Goal: Navigation & Orientation: Find specific page/section

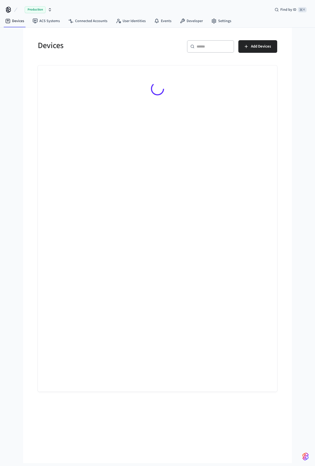
click at [26, 45] on div "Devices ​ ​ Add Devices" at bounding box center [157, 246] width 269 height 436
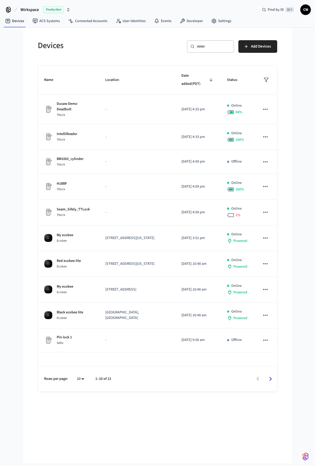
click at [28, 9] on span "Wirkspace" at bounding box center [29, 10] width 18 height 6
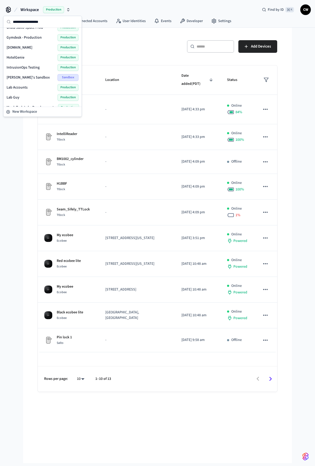
scroll to position [87, 0]
click at [32, 88] on div "Lab Accounts Production" at bounding box center [43, 86] width 72 height 7
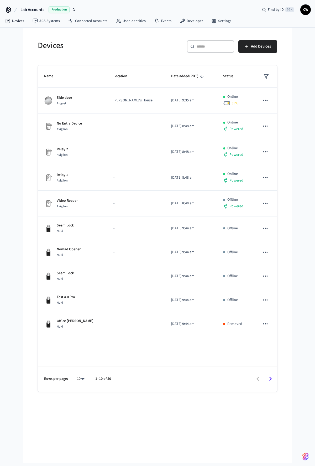
click at [29, 103] on div "Devices ​ ​ Add Devices Name Location Date added (PDT) Status Side door [PERSON…" at bounding box center [157, 246] width 269 height 436
click at [88, 23] on link "Connected Accounts" at bounding box center [88, 20] width 48 height 9
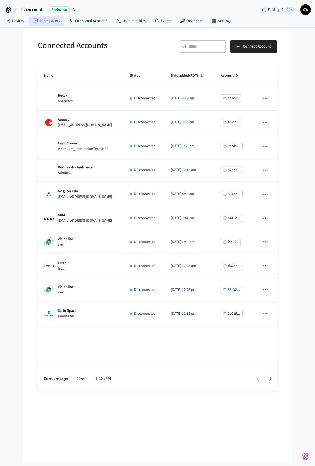
click at [47, 20] on link "ACS Systems" at bounding box center [46, 20] width 36 height 9
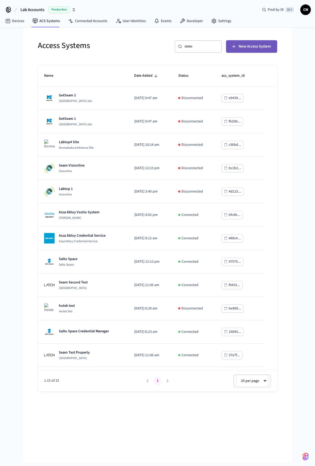
click at [243, 45] on span "New Access System" at bounding box center [255, 46] width 32 height 7
click at [30, 193] on div "Access Systems ​ ​ New Access System Name Date Added Status acs_system_id GetSe…" at bounding box center [157, 210] width 256 height 364
click at [18, 19] on link "Devices" at bounding box center [14, 20] width 27 height 9
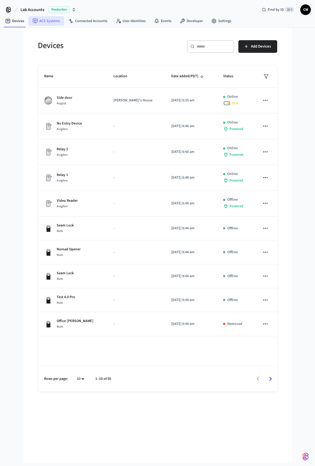
click at [48, 22] on link "ACS Systems" at bounding box center [46, 20] width 36 height 9
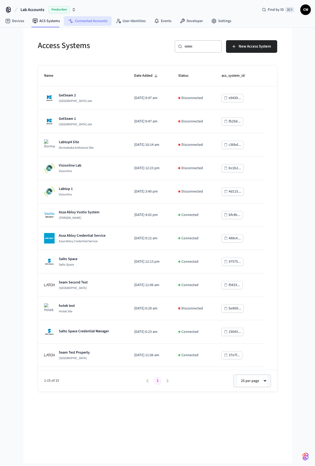
click at [89, 22] on link "Connected Accounts" at bounding box center [88, 20] width 48 height 9
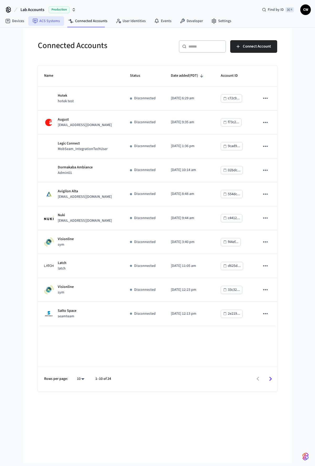
click at [47, 19] on link "ACS Systems" at bounding box center [46, 20] width 36 height 9
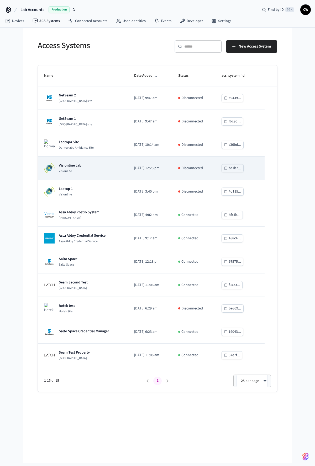
click at [96, 177] on td "Visionline Lab Visionline" at bounding box center [83, 168] width 90 height 23
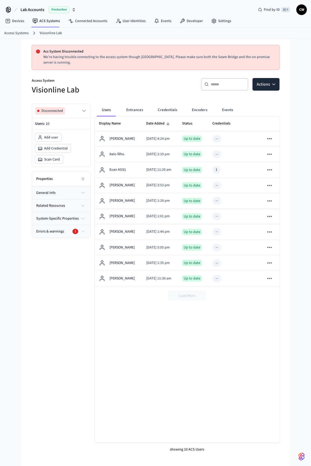
click at [124, 80] on p "Access System" at bounding box center [92, 81] width 121 height 7
click at [42, 22] on link "ACS Systems" at bounding box center [46, 20] width 36 height 9
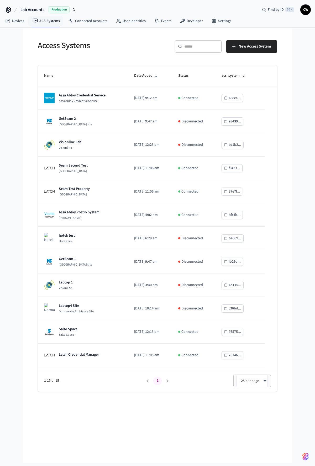
click at [19, 143] on div "Lab Accounts Production Find by ID ⌘ K CW Devices ACS Systems Connected Account…" at bounding box center [157, 231] width 315 height 463
click at [40, 23] on link "ACS Systems" at bounding box center [46, 20] width 36 height 9
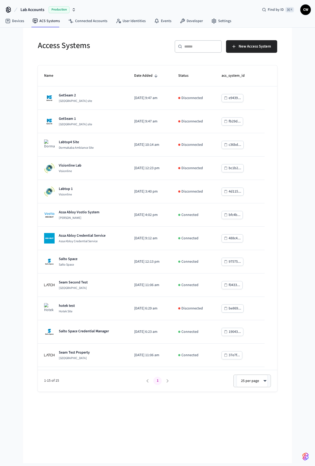
click at [20, 58] on div "Lab Accounts Production Find by ID ⌘ K CW Devices ACS Systems Connected Account…" at bounding box center [157, 231] width 315 height 463
click at [17, 44] on div "Lab Accounts Production Find by ID ⌘ K CW Devices ACS Systems Connected Account…" at bounding box center [157, 231] width 315 height 463
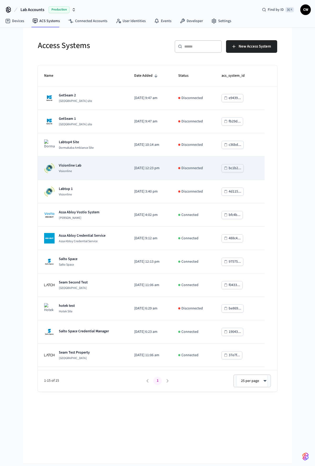
click at [90, 173] on div "Visionline Lab Visionline" at bounding box center [83, 168] width 78 height 11
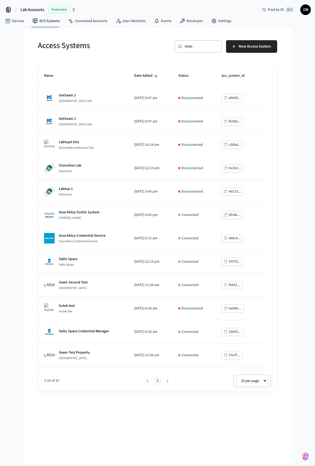
click at [29, 66] on div "Access Systems ​ ​ New Access System Name Date Added Status acs_system_id GetSe…" at bounding box center [157, 246] width 269 height 436
click at [102, 51] on h5 "Access Systems" at bounding box center [96, 45] width 117 height 11
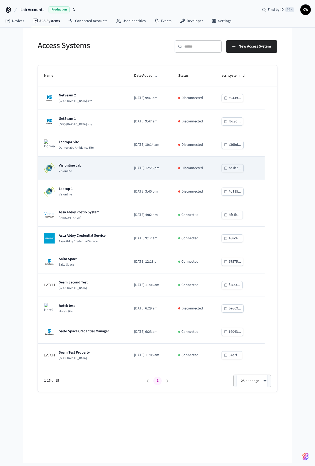
click at [93, 165] on div "Visionline Lab Visionline" at bounding box center [83, 168] width 78 height 11
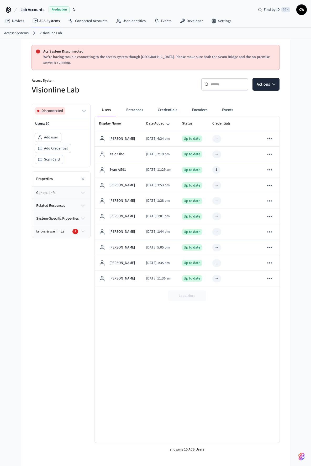
click at [131, 81] on p "Access System" at bounding box center [92, 81] width 121 height 7
click at [134, 107] on button "Entrances" at bounding box center [134, 110] width 25 height 13
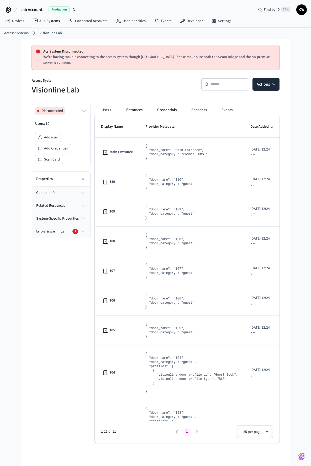
click at [169, 111] on button "Credentials" at bounding box center [167, 110] width 28 height 13
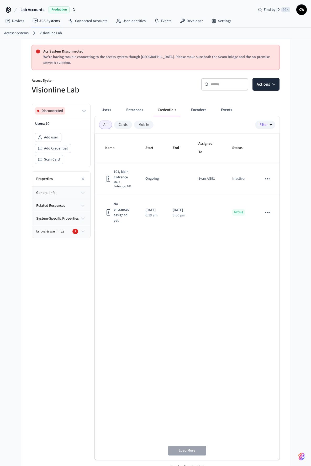
click at [122, 94] on h5 "Visionline Lab" at bounding box center [92, 90] width 121 height 11
click at [38, 21] on link "ACS Systems" at bounding box center [46, 20] width 36 height 9
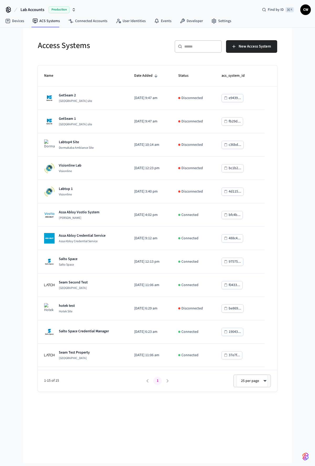
click at [29, 58] on div "Access Systems ​ ​ New Access System Name Date Added Status acs_system_id GetSe…" at bounding box center [157, 246] width 269 height 436
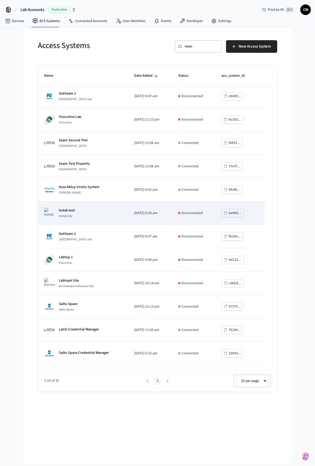
scroll to position [67, 0]
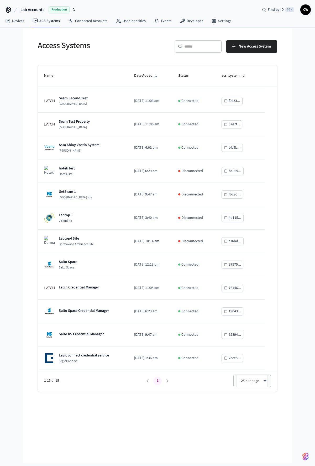
click at [21, 254] on div "Lab Accounts Production Find by ID ⌘ K CW Devices ACS Systems Connected Account…" at bounding box center [157, 231] width 315 height 463
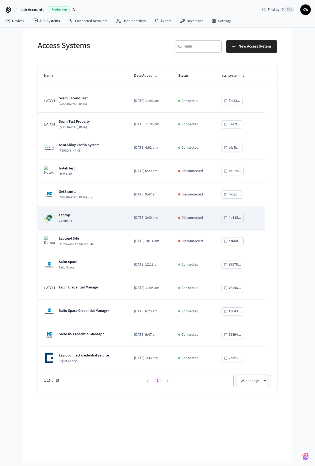
scroll to position [0, 0]
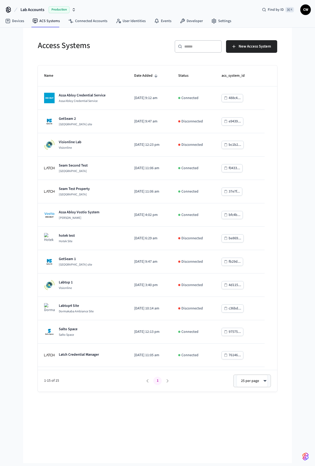
click at [97, 55] on div "Access Systems" at bounding box center [93, 45] width 123 height 23
click at [80, 47] on h5 "Access Systems" at bounding box center [96, 45] width 117 height 11
click at [41, 48] on h5 "Access Systems" at bounding box center [96, 45] width 117 height 11
click at [43, 47] on h5 "Access Systems" at bounding box center [96, 45] width 117 height 11
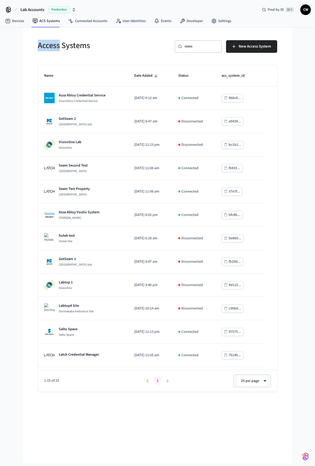
click at [43, 47] on h5 "Access Systems" at bounding box center [96, 45] width 117 height 11
click at [83, 48] on h5 "Access Systems" at bounding box center [96, 45] width 117 height 11
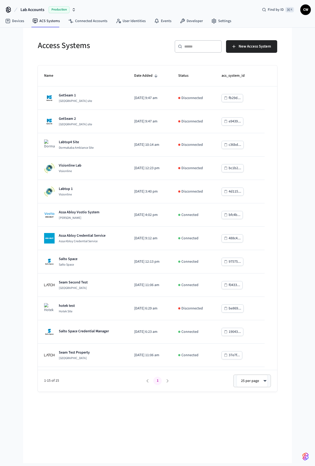
click at [29, 84] on div "Access Systems ​ ​ New Access System Name Date Added Status acs_system_id GetSe…" at bounding box center [157, 210] width 256 height 364
click at [109, 46] on h5 "Access Systems" at bounding box center [96, 45] width 117 height 11
click at [18, 136] on div "Lab Accounts Production Find by ID ⌘ K CW Devices ACS Systems Connected Account…" at bounding box center [157, 231] width 315 height 463
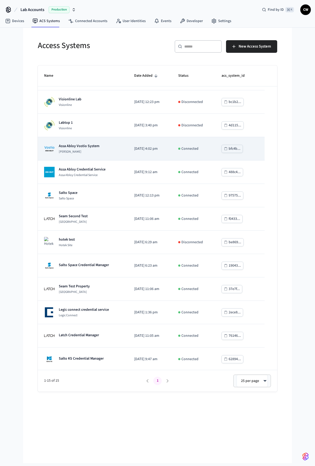
scroll to position [67, 0]
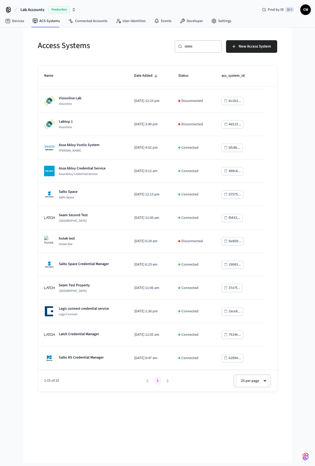
click at [26, 251] on div "Access Systems ​ ​ New Access System Name Date Added Status acs_system_id GetSe…" at bounding box center [157, 246] width 269 height 436
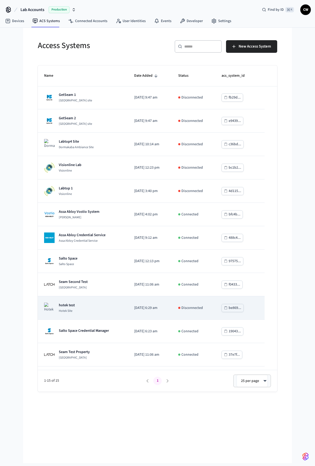
scroll to position [0, 0]
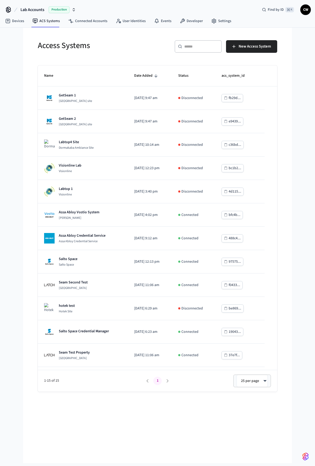
click at [69, 48] on h5 "Access Systems" at bounding box center [96, 45] width 117 height 11
click at [133, 50] on h5 "Access Systems" at bounding box center [96, 45] width 117 height 11
click at [41, 7] on span "Lab Accounts" at bounding box center [32, 10] width 24 height 6
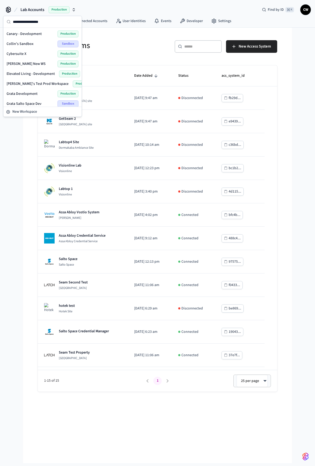
scroll to position [223, 0]
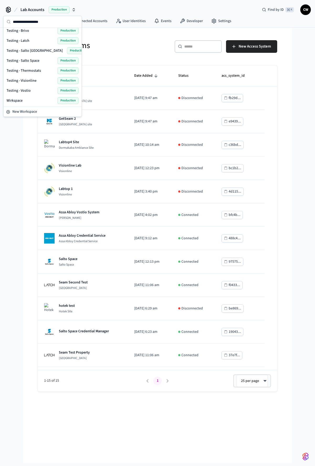
click at [31, 102] on div "Wirkspace Production" at bounding box center [43, 100] width 72 height 7
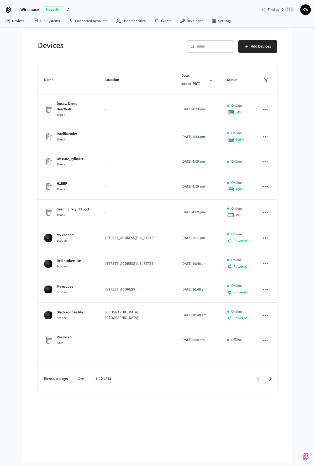
click at [29, 118] on div "Devices ​ ​ Add Devices Name Location Date added (PDT) Status Dusaw Demo Deadbo…" at bounding box center [157, 246] width 269 height 436
click at [24, 113] on div "Devices ​ ​ Add Devices Name Location Date added (PDT) Status Dusaw Demo Deadbo…" at bounding box center [157, 246] width 269 height 436
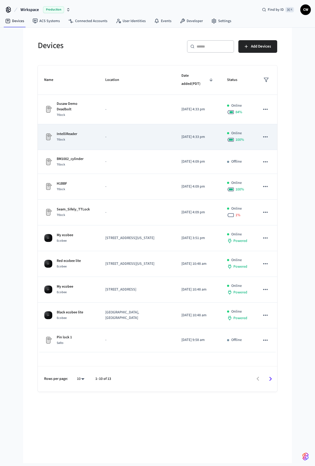
click at [110, 146] on td "-" at bounding box center [137, 137] width 76 height 26
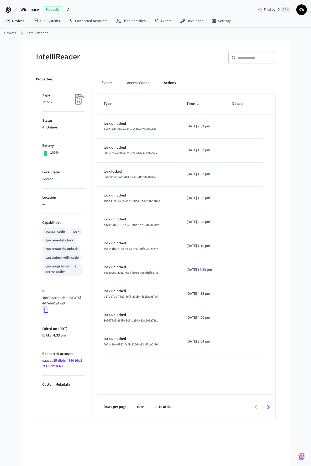
click at [165, 79] on button "Actions" at bounding box center [170, 83] width 20 height 13
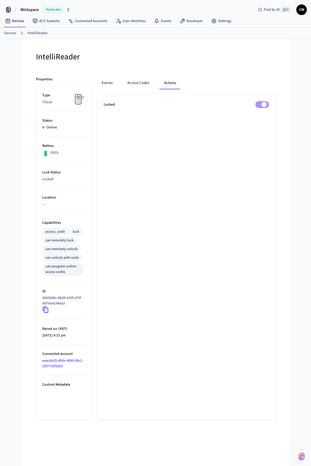
click at [199, 70] on div "Events Access Codes Actions Locked" at bounding box center [183, 244] width 184 height 349
click at [245, 70] on div "IntelliReader Properties Type Ttlock Status Online Battery 100% Lock Status Loc…" at bounding box center [156, 232] width 248 height 375
click at [128, 54] on h5 "IntelliReader" at bounding box center [94, 57] width 117 height 11
click at [107, 52] on h5 "IntelliReader" at bounding box center [94, 57] width 117 height 11
click at [51, 21] on link "ACS Systems" at bounding box center [46, 20] width 36 height 9
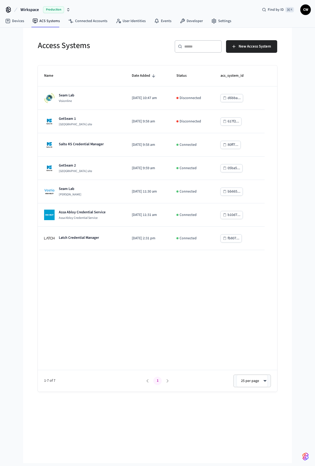
click at [149, 291] on div "Name Date Added Status acs_system_id Seam Lab Visionline [DATE] 10:47 am Discon…" at bounding box center [158, 228] width 240 height 326
click at [93, 61] on div "Access Systems ​ ​ New Access System Name Date Added Status acs_system_id Seam …" at bounding box center [158, 213] width 248 height 358
click at [97, 44] on h5 "Access Systems" at bounding box center [96, 45] width 117 height 11
click at [32, 86] on div "Access Systems ​ ​ New Access System Name Date Added Status acs_system_id Seam …" at bounding box center [157, 210] width 256 height 364
click at [18, 54] on div "Wirkspace Production Find by ID ⌘ K CW Devices ACS Systems Connected Accounts U…" at bounding box center [157, 231] width 315 height 463
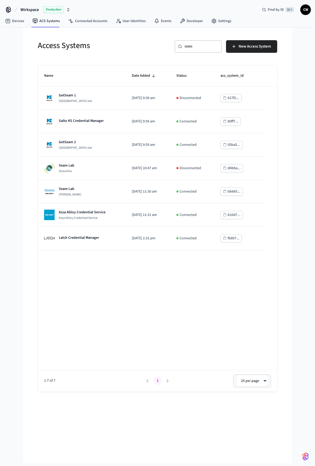
click at [92, 56] on div "Access Systems" at bounding box center [93, 45] width 123 height 23
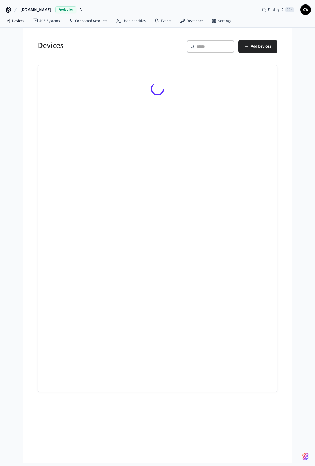
click at [25, 9] on span "[DOMAIN_NAME]" at bounding box center [35, 10] width 31 height 6
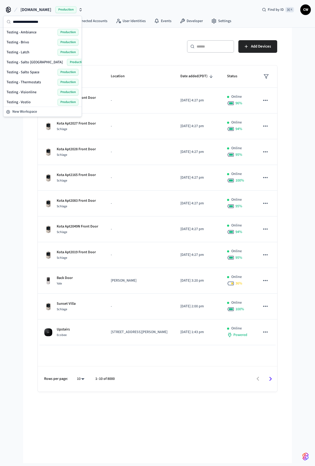
scroll to position [212, 0]
click at [49, 9] on button "Hospitable.com Production" at bounding box center [51, 9] width 65 height 11
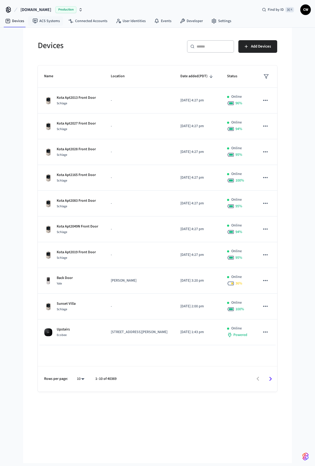
click at [44, 11] on span "[DOMAIN_NAME]" at bounding box center [35, 10] width 31 height 6
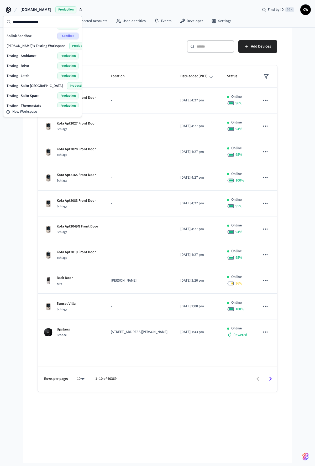
scroll to position [136, 0]
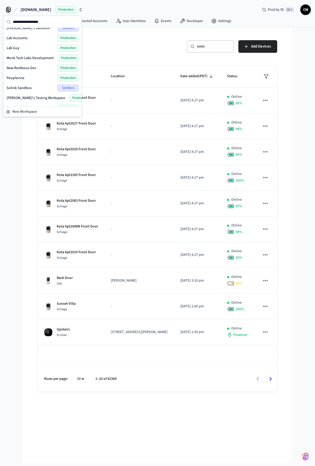
click at [25, 38] on span "Lab Accounts" at bounding box center [17, 37] width 21 height 5
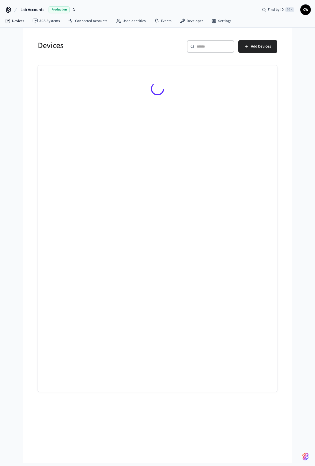
click at [102, 43] on h5 "Devices" at bounding box center [96, 45] width 117 height 11
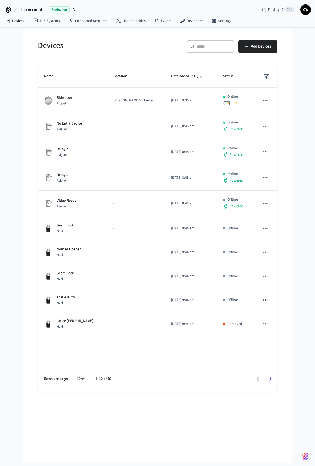
click at [23, 63] on div "Lab Accounts Production Find by ID ⌘ K CW Devices ACS Systems Connected Account…" at bounding box center [157, 231] width 315 height 463
click at [86, 20] on link "Connected Accounts" at bounding box center [88, 20] width 48 height 9
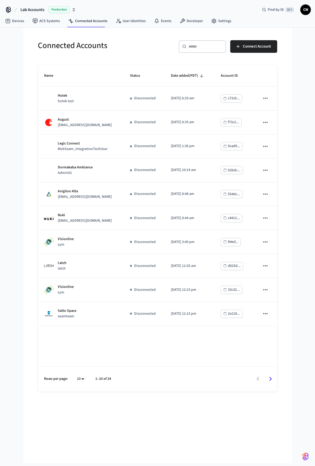
click at [164, 369] on div "Rows per page: 10 ** 1–10 of 24" at bounding box center [158, 378] width 240 height 25
click at [38, 10] on span "Lab Accounts" at bounding box center [32, 10] width 24 height 6
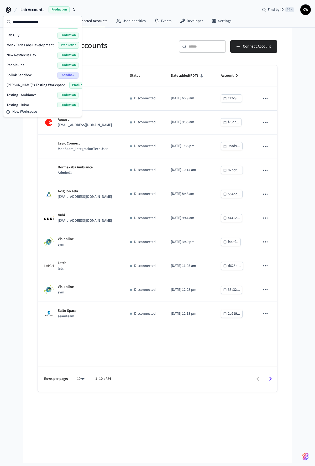
scroll to position [223, 0]
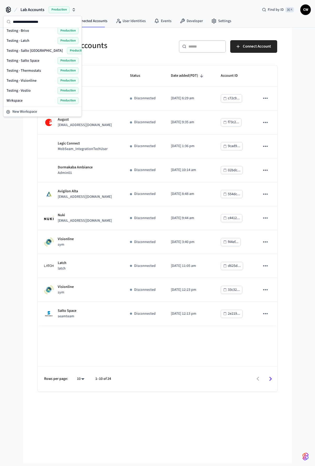
click at [32, 133] on div "Connected Accounts ​ ​ Connect Account Name Status Date added (PDT) Account ID …" at bounding box center [157, 210] width 256 height 364
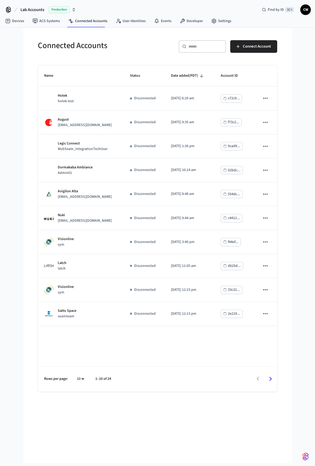
click at [23, 126] on div "Connected Accounts ​ ​ Connect Account Name Status Date added (PDT) Account ID …" at bounding box center [157, 246] width 269 height 436
click at [16, 16] on link "Devices" at bounding box center [14, 20] width 27 height 9
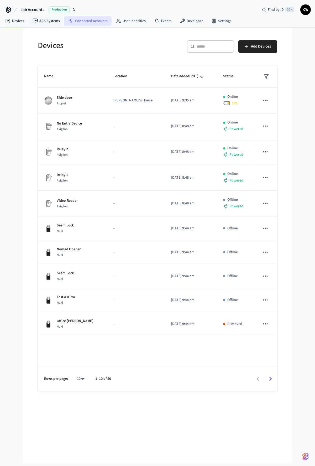
click at [96, 20] on link "Connected Accounts" at bounding box center [88, 20] width 48 height 9
